Goal: Information Seeking & Learning: Learn about a topic

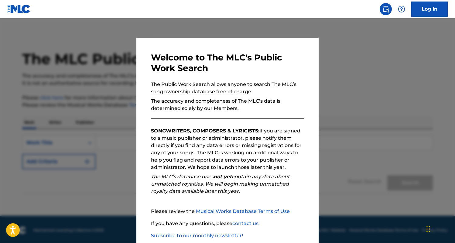
scroll to position [35, 0]
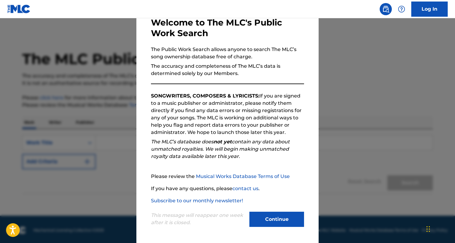
click at [270, 209] on div "This message will reappear one week after it is closed. Continue" at bounding box center [227, 216] width 153 height 24
click at [267, 213] on button "Continue" at bounding box center [276, 219] width 55 height 15
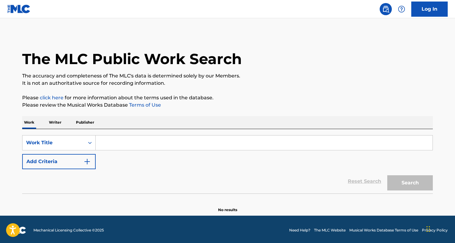
click at [145, 131] on div "SearchWithCriteria5e5fca13-fd4a-4ccd-b2c8-f2c6e3bd5ad6 Work Title Add Criteria …" at bounding box center [227, 161] width 411 height 64
click at [135, 143] on input "Search Form" at bounding box center [264, 143] width 337 height 15
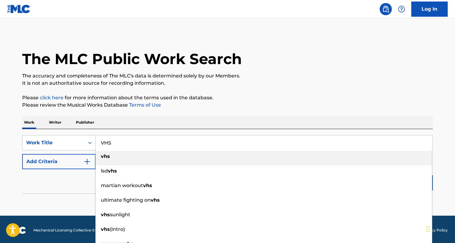
type input "VHS"
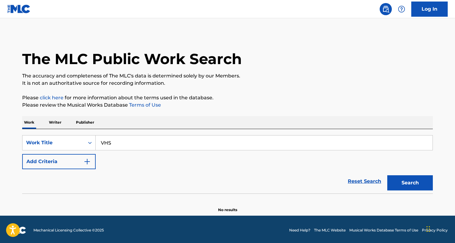
click at [70, 159] on button "Add Criteria" at bounding box center [59, 161] width 74 height 15
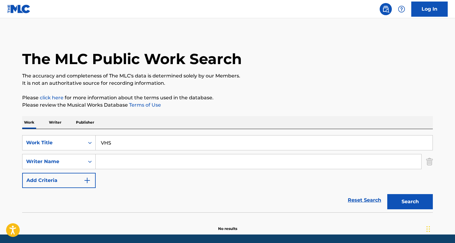
click at [108, 164] on input "Search Form" at bounding box center [259, 161] width 326 height 15
type input "Swimming"
click at [387, 194] on button "Search" at bounding box center [410, 201] width 46 height 15
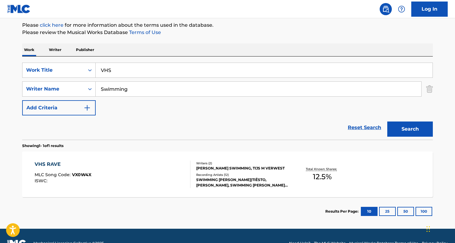
scroll to position [87, 0]
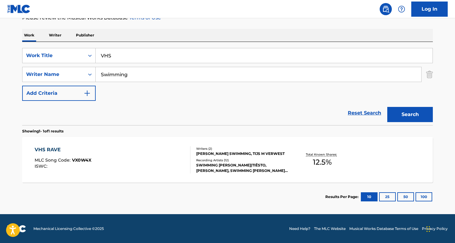
click at [49, 151] on div "VHS RAVE" at bounding box center [63, 149] width 57 height 7
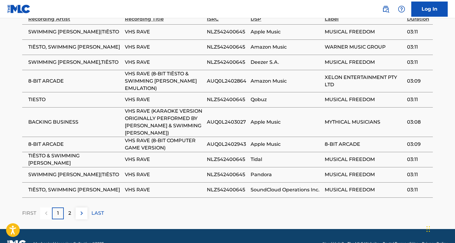
scroll to position [420, 0]
click at [71, 208] on div "2" at bounding box center [70, 214] width 12 height 12
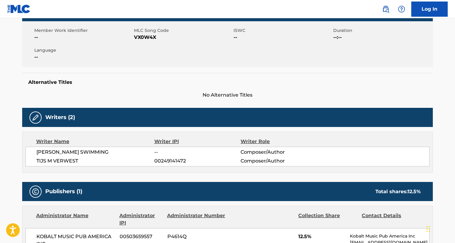
scroll to position [0, 0]
